Goal: Information Seeking & Learning: Learn about a topic

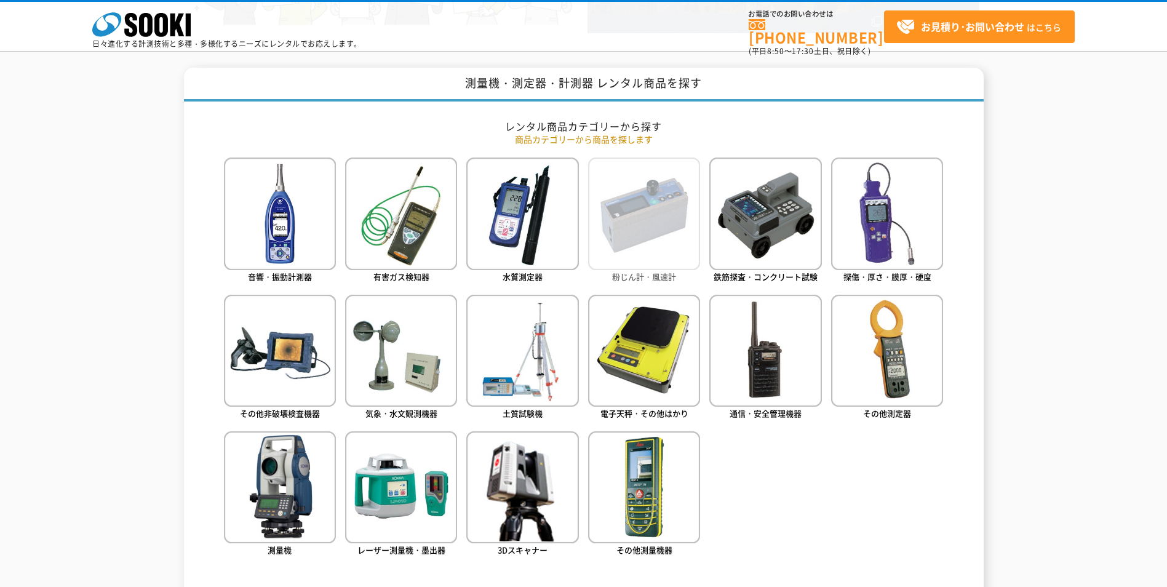
scroll to position [492, 0]
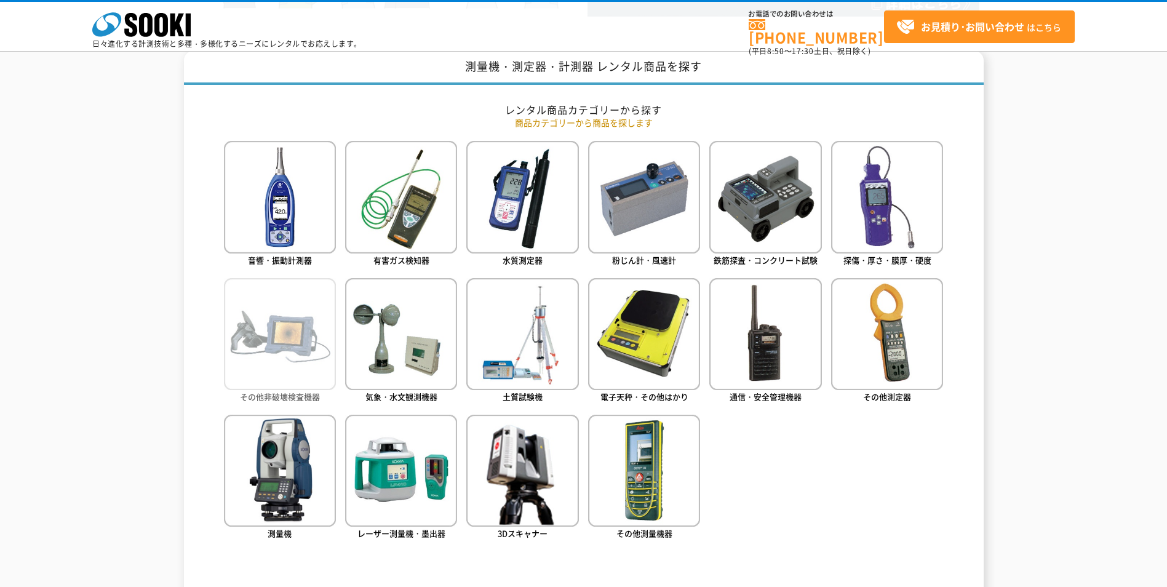
click at [262, 309] on img at bounding box center [280, 334] width 112 height 112
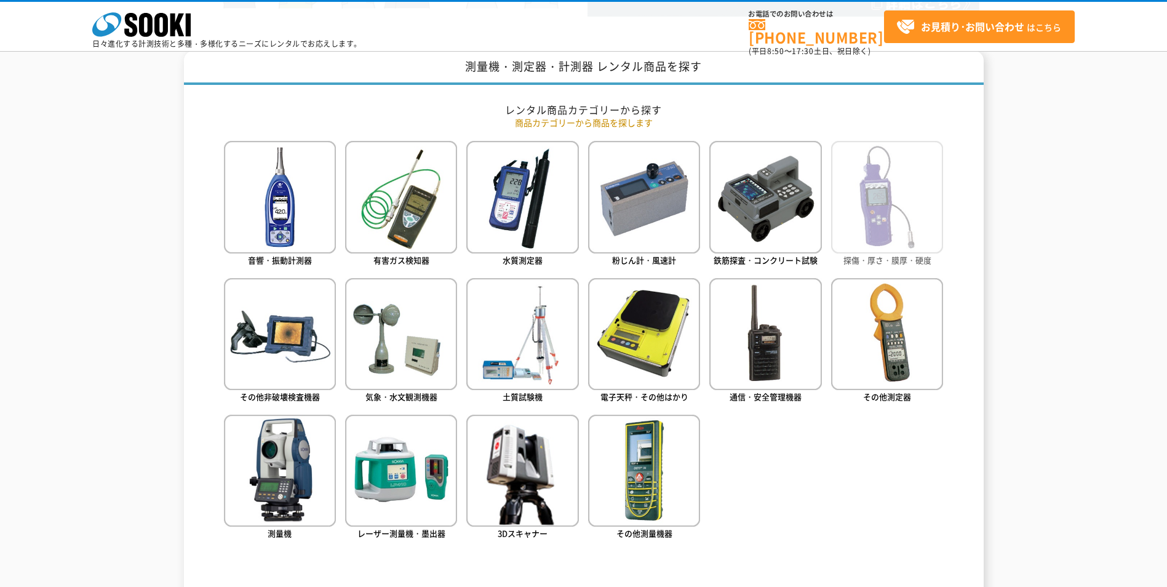
click at [907, 211] on img at bounding box center [887, 197] width 112 height 112
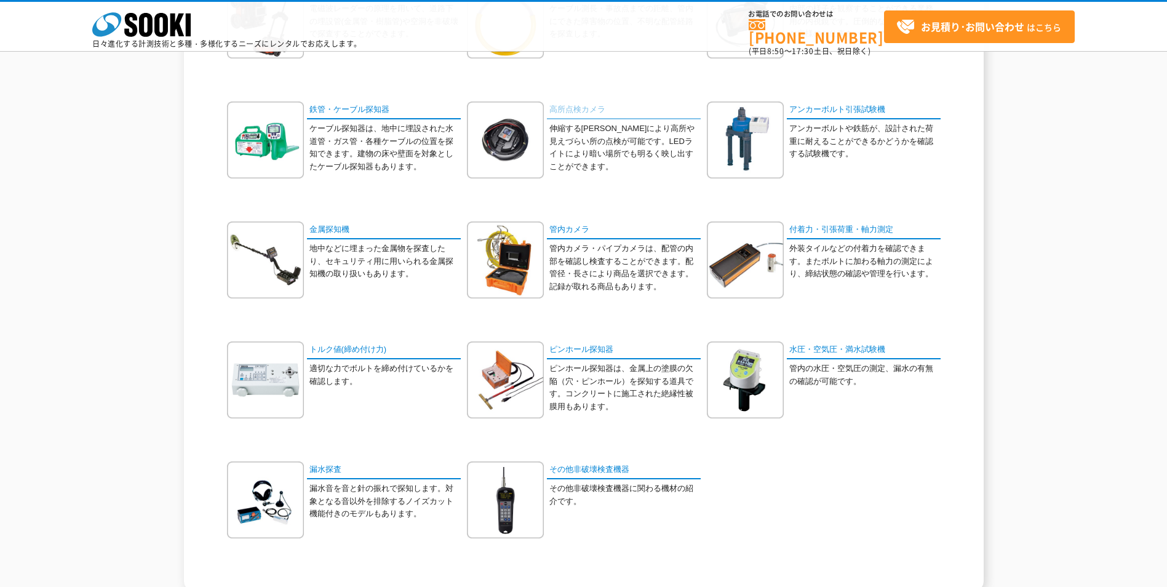
scroll to position [246, 0]
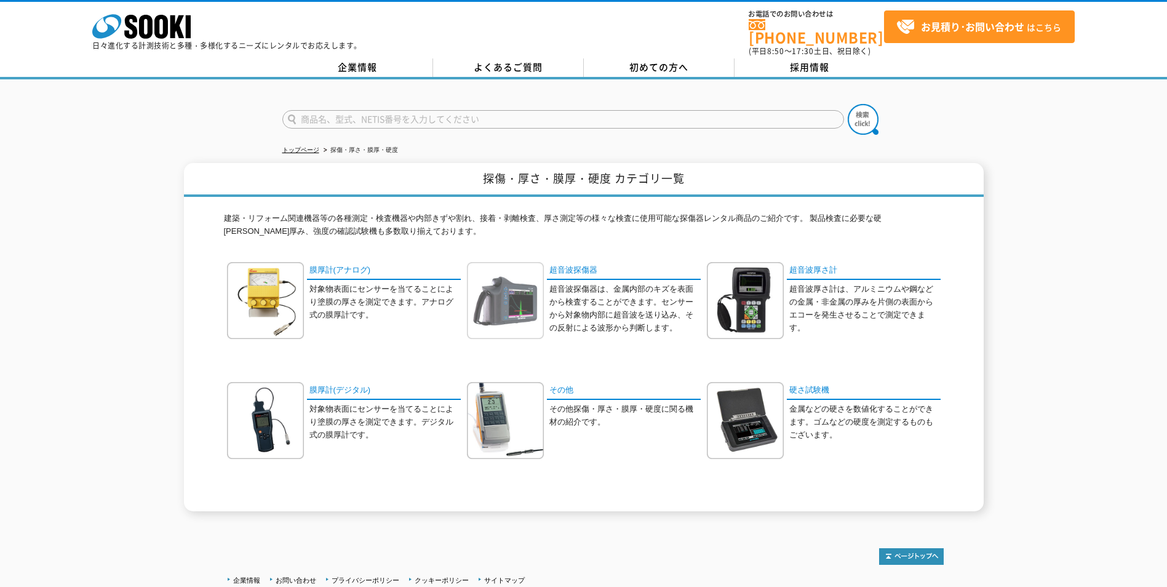
click at [502, 274] on img at bounding box center [505, 300] width 77 height 77
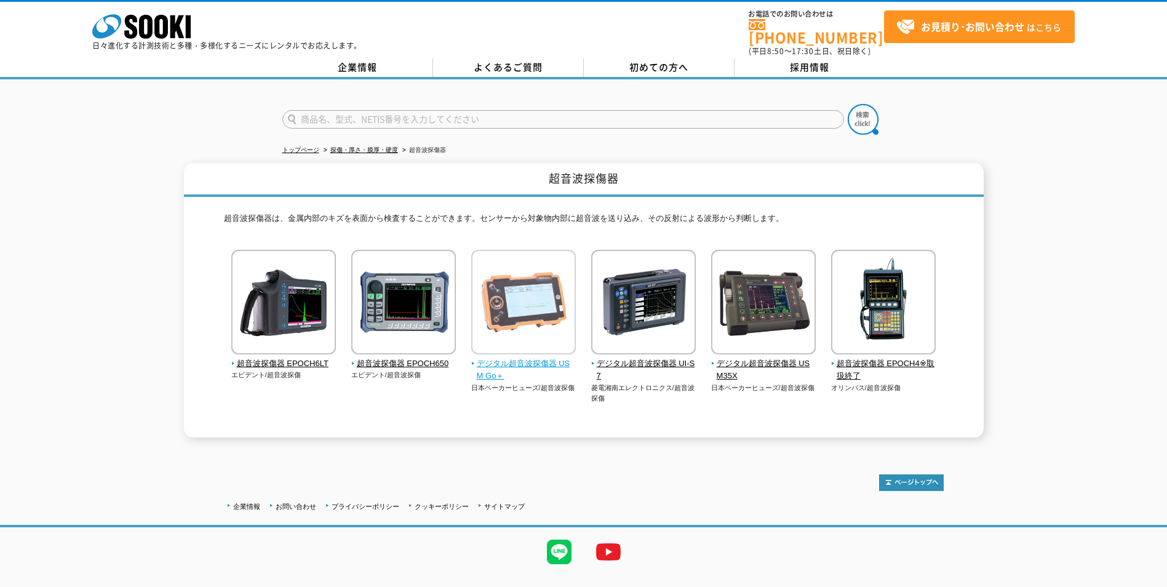
click at [537, 309] on img at bounding box center [523, 304] width 105 height 108
